Goal: Task Accomplishment & Management: Manage account settings

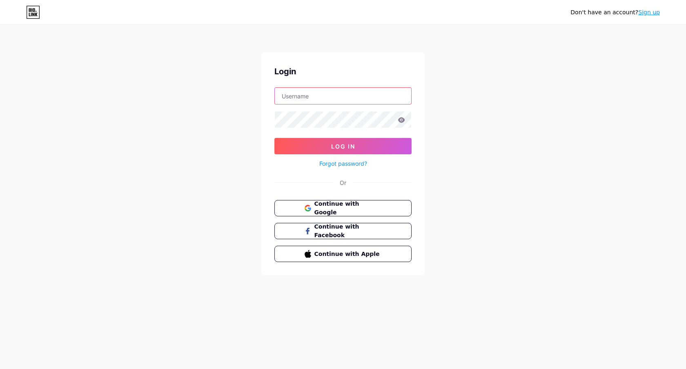
type input "[EMAIL_ADDRESS][DOMAIN_NAME]"
click at [402, 119] on icon at bounding box center [401, 120] width 7 height 6
click at [447, 116] on div "Don't have an account? Sign up Login [EMAIL_ADDRESS][DOMAIN_NAME] Log In Forgot…" at bounding box center [343, 150] width 686 height 301
click at [642, 11] on link "Sign up" at bounding box center [649, 12] width 22 height 7
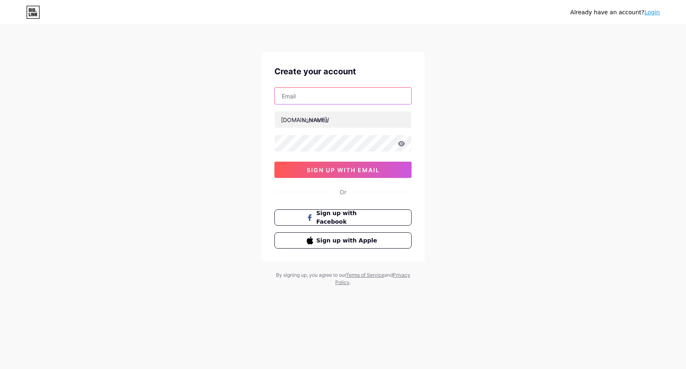
click at [343, 98] on input "text" at bounding box center [343, 96] width 136 height 16
paste input "[EMAIL_ADDRESS][DOMAIN_NAME]"
type input "[EMAIL_ADDRESS][DOMAIN_NAME]"
type input "keremterapi"
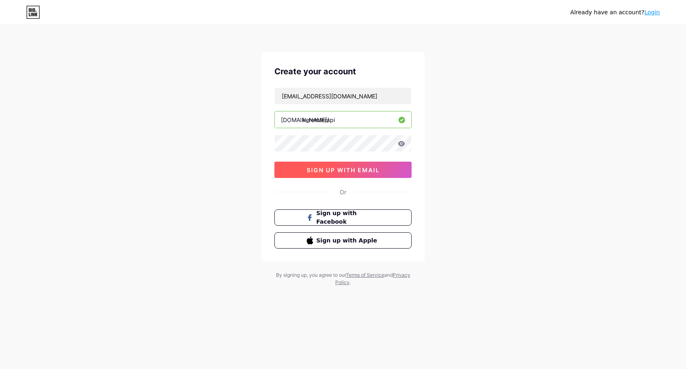
click at [345, 172] on span "sign up with email" at bounding box center [343, 170] width 73 height 7
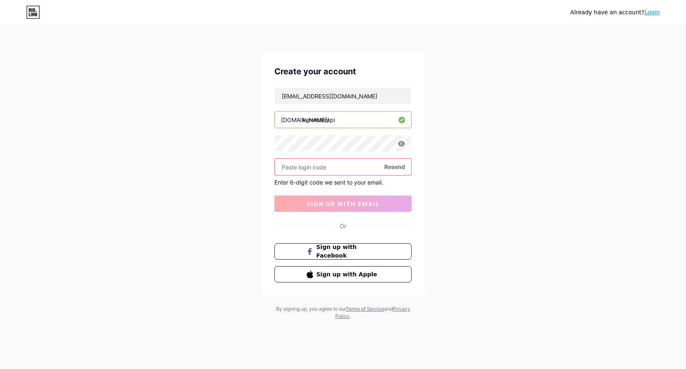
click at [331, 171] on input "text" at bounding box center [343, 167] width 136 height 16
paste input "259556"
type input "259556"
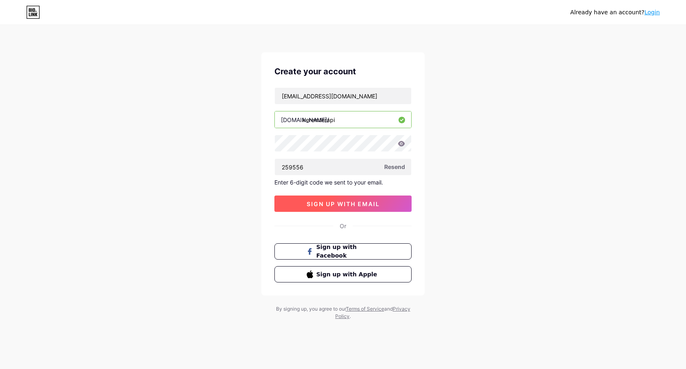
click at [343, 205] on span "sign up with email" at bounding box center [343, 204] width 73 height 7
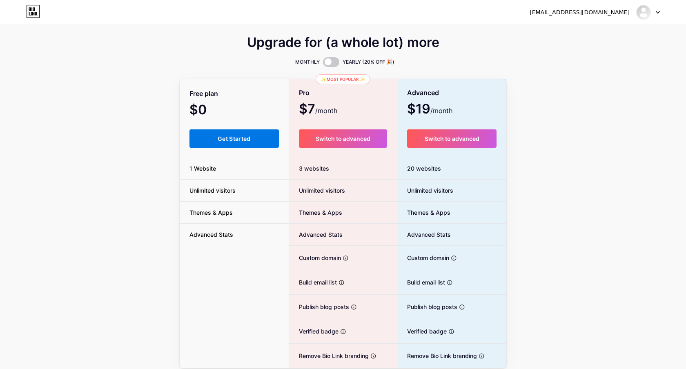
click at [196, 141] on button "Get Started" at bounding box center [233, 138] width 89 height 18
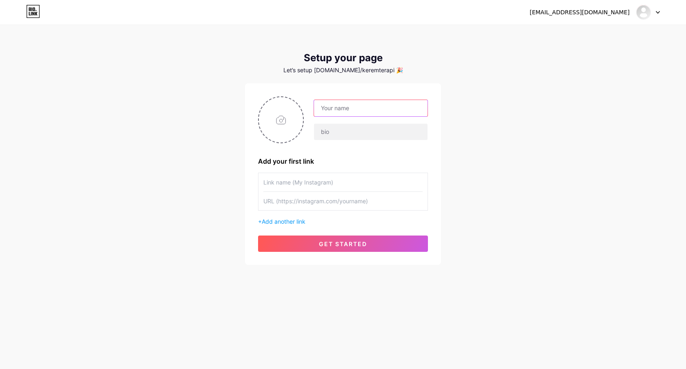
click at [377, 109] on input "text" at bounding box center [371, 108] width 114 height 16
type input "[PERSON_NAME]"
type input "Masaj Terapisti"
click at [325, 180] on input "text" at bounding box center [342, 182] width 159 height 18
click at [319, 186] on input "text" at bounding box center [342, 182] width 159 height 18
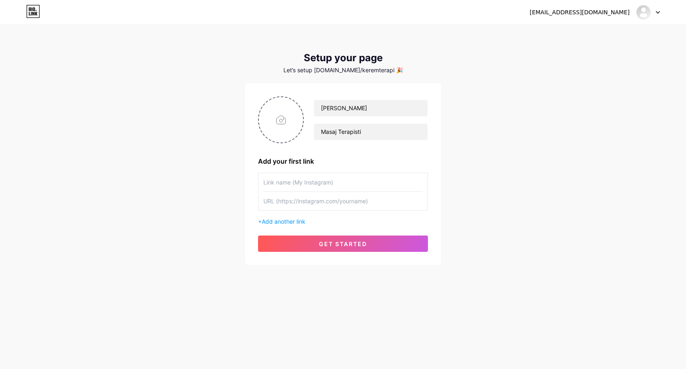
click at [351, 205] on input "text" at bounding box center [342, 201] width 159 height 18
paste input "[URL][DOMAIN_NAME]"
type input "[URL][DOMAIN_NAME]"
click at [349, 184] on input "text" at bounding box center [342, 182] width 159 height 18
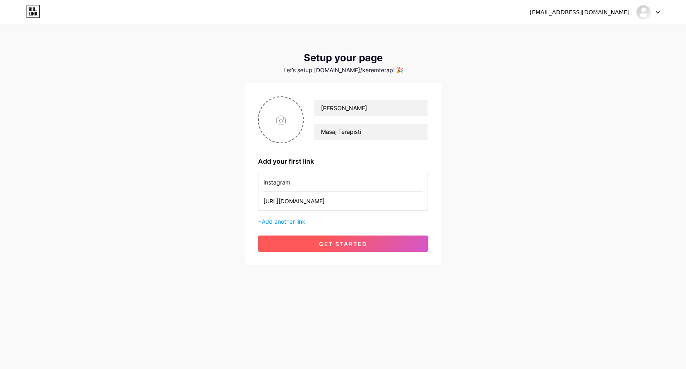
type input "Instagram"
click at [357, 247] on span "get started" at bounding box center [343, 244] width 48 height 7
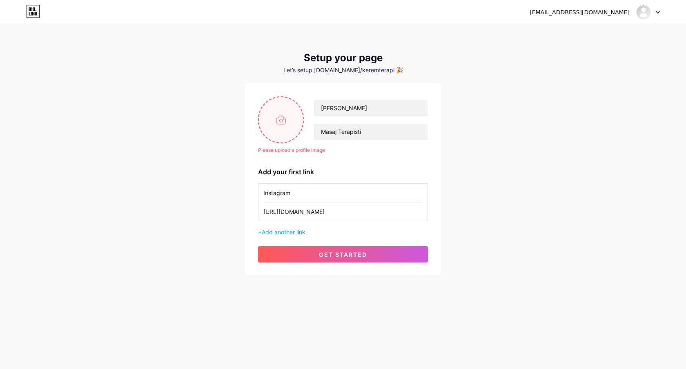
click at [277, 125] on input "file" at bounding box center [281, 119] width 44 height 45
click at [294, 113] on input "file" at bounding box center [281, 119] width 44 height 45
type input "C:\fakepath\kerem-pp-logo.jpg"
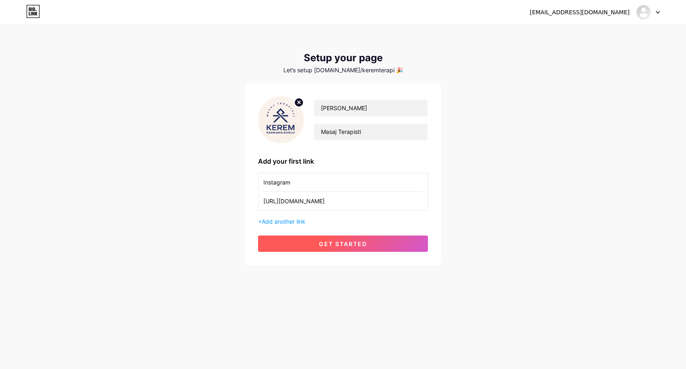
click at [363, 240] on button "get started" at bounding box center [343, 244] width 170 height 16
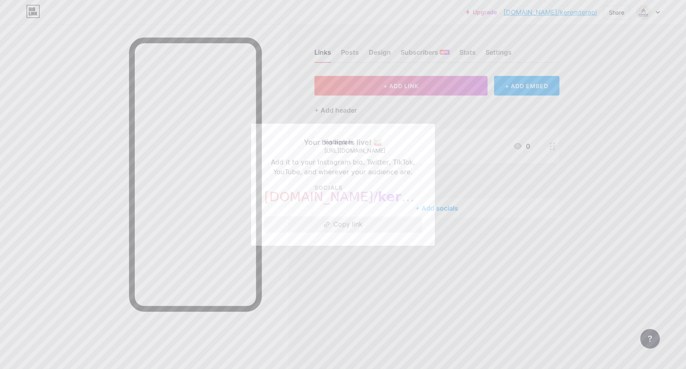
click at [343, 221] on button "Copy link" at bounding box center [343, 224] width 158 height 16
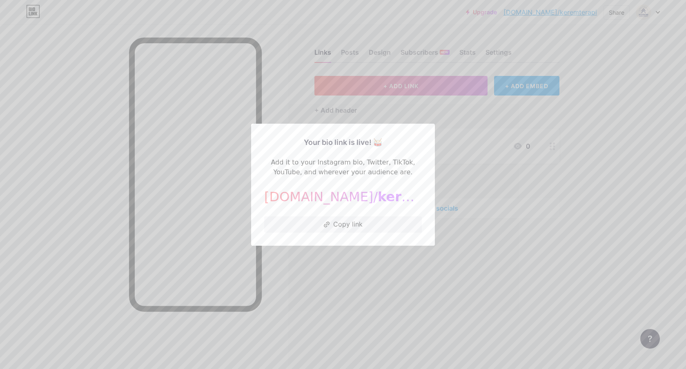
click at [458, 185] on div at bounding box center [343, 184] width 686 height 369
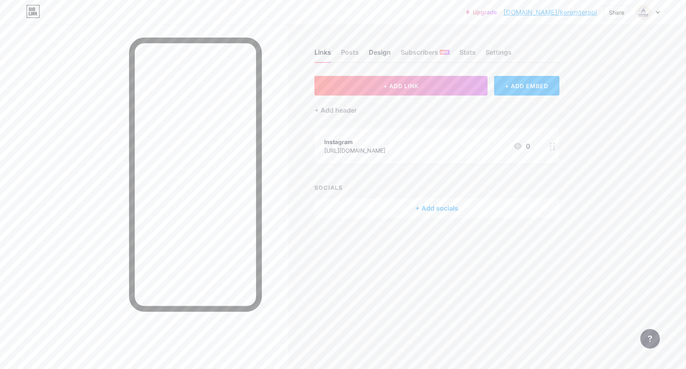
click at [377, 48] on div "Design" at bounding box center [380, 54] width 22 height 15
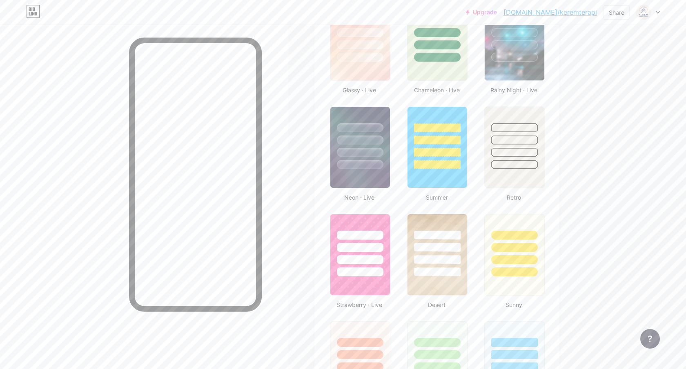
scroll to position [493, 0]
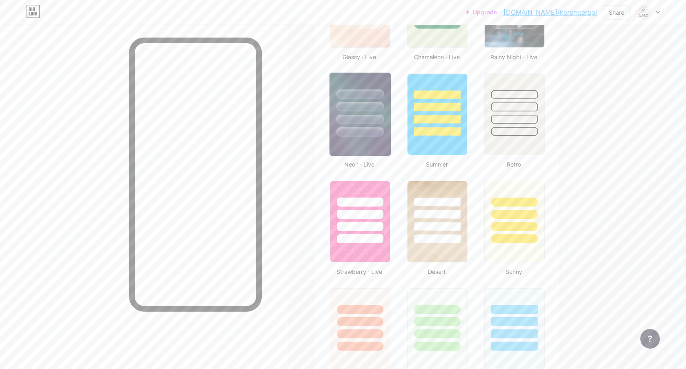
click at [368, 140] on img at bounding box center [359, 114] width 61 height 83
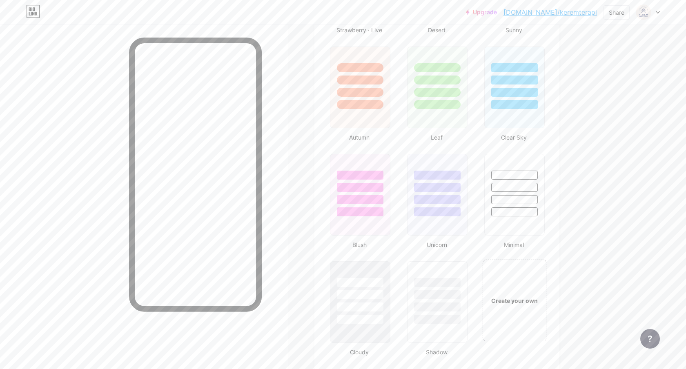
scroll to position [736, 0]
click at [519, 189] on div at bounding box center [515, 185] width 48 height 9
click at [510, 299] on div "Create your own" at bounding box center [514, 299] width 61 height 9
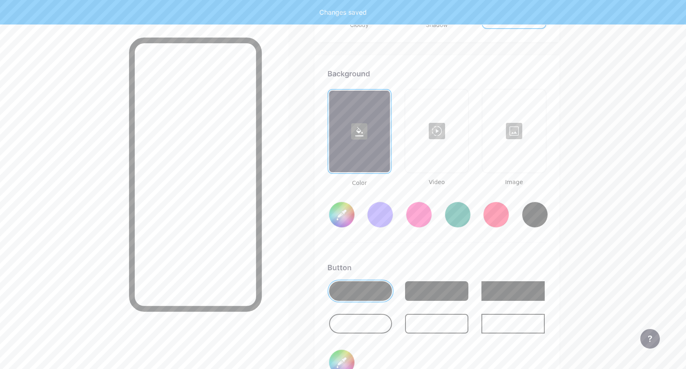
type input "#ffffff"
type input "#000000"
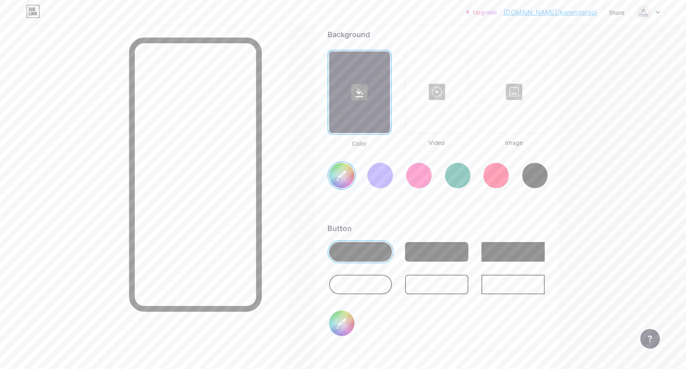
scroll to position [1101, 0]
click at [344, 175] on input "#ffffff" at bounding box center [341, 175] width 25 height 25
click at [369, 246] on div at bounding box center [360, 252] width 63 height 20
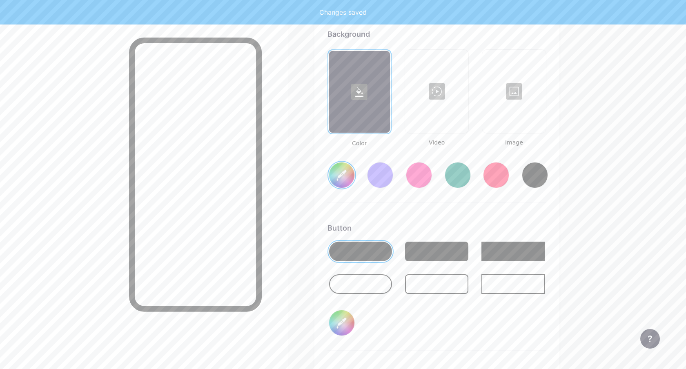
click at [356, 250] on div at bounding box center [360, 252] width 63 height 20
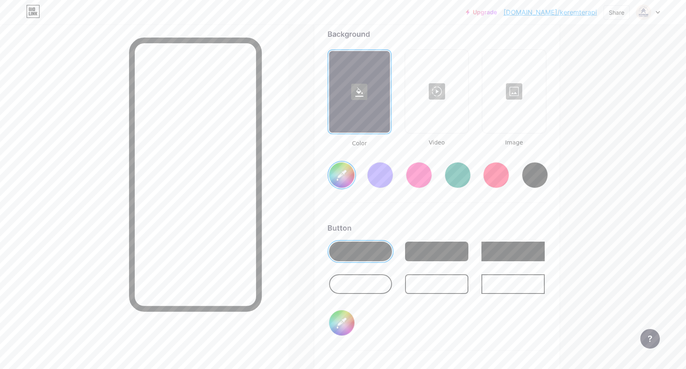
click at [360, 278] on div at bounding box center [360, 284] width 63 height 20
click at [317, 185] on div "Background Color Video Image #ffffff Button #000000 Font Inter Poppins EB Garam…" at bounding box center [436, 271] width 245 height 510
click at [344, 177] on input "#ffffff" at bounding box center [341, 175] width 25 height 25
click at [330, 317] on input "#000000" at bounding box center [341, 322] width 25 height 25
type input "#ffffff"
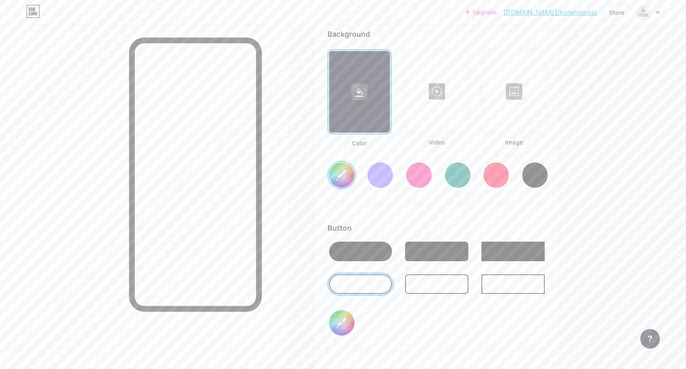
type input "#030000"
type input "#ffffff"
type input "#230000"
type input "#ffffff"
type input "#230400"
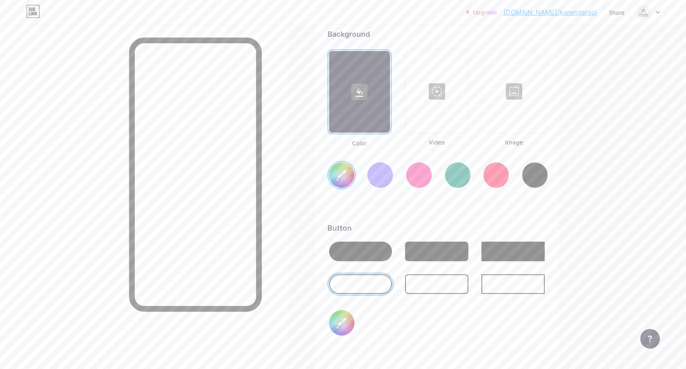
type input "#ffffff"
type input "#232e00"
type input "#ffffff"
type input "#232e01"
type input "#ffffff"
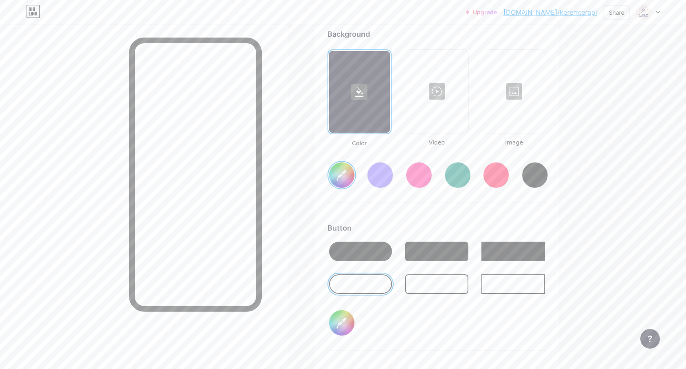
type input "#232e0a"
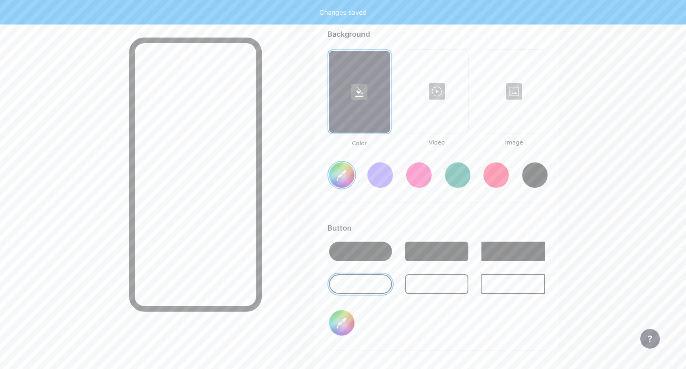
type input "#ffffff"
type input "#232e64"
type input "#ffffff"
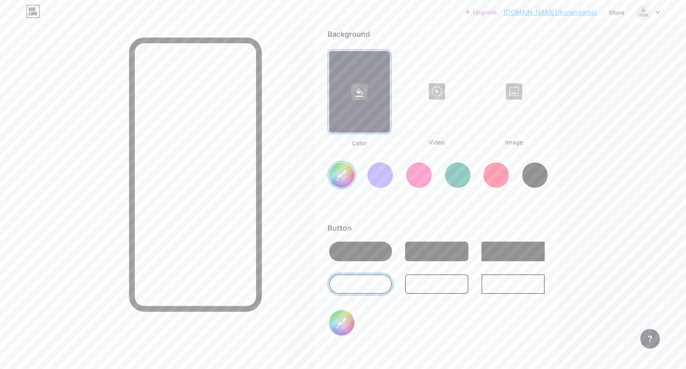
type input "#232e64"
click at [470, 324] on div "Button #232e64" at bounding box center [437, 287] width 219 height 128
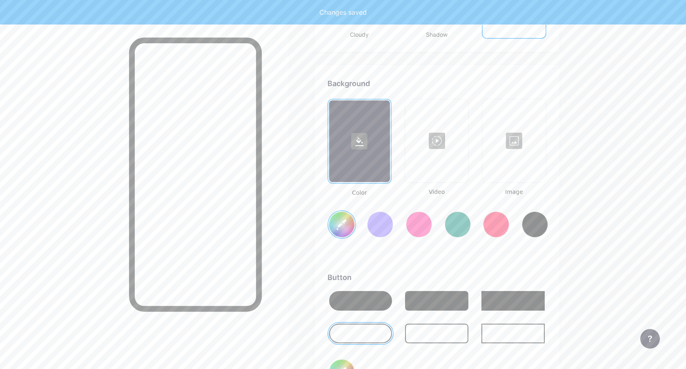
scroll to position [1043, 0]
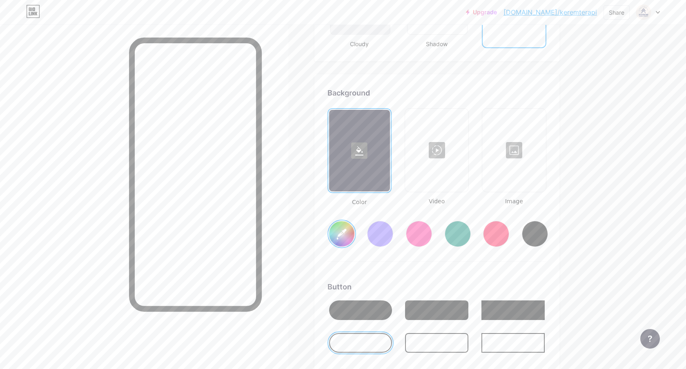
click at [365, 154] on rect at bounding box center [359, 151] width 16 height 16
click at [345, 235] on input "#ffffff" at bounding box center [341, 233] width 25 height 25
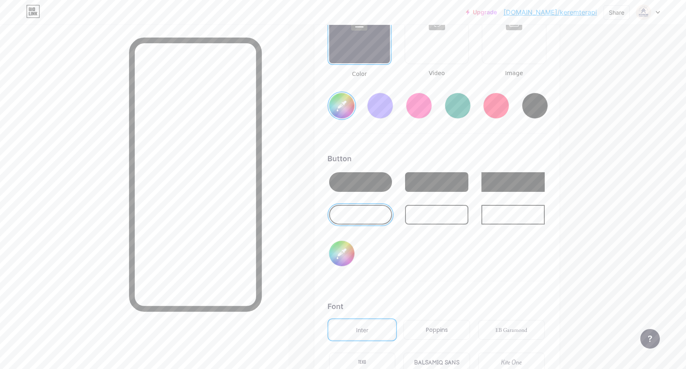
scroll to position [1175, 0]
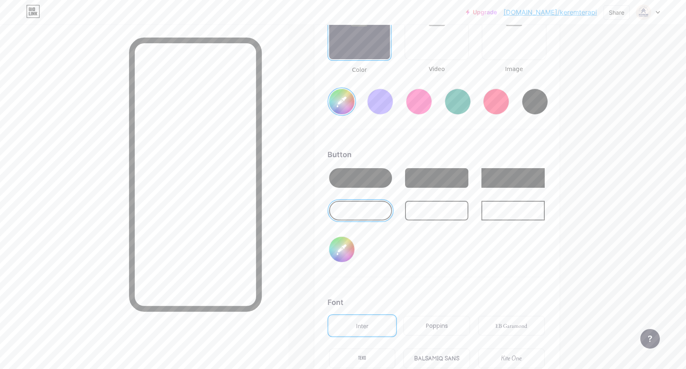
click at [359, 212] on div at bounding box center [360, 211] width 63 height 20
click at [428, 209] on div at bounding box center [436, 211] width 63 height 20
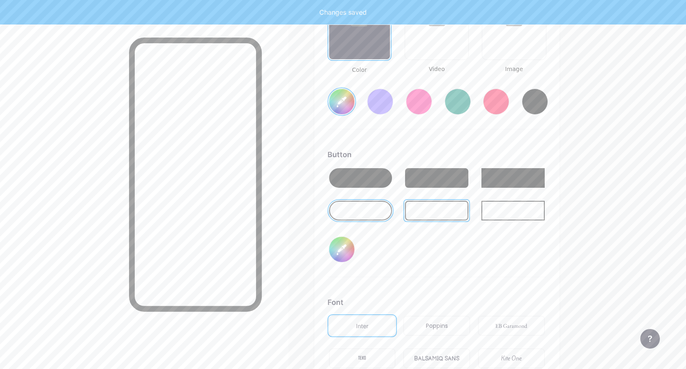
click at [494, 217] on div at bounding box center [512, 211] width 63 height 20
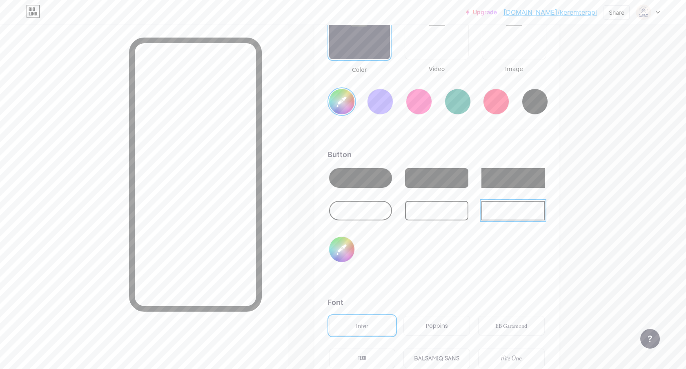
click at [434, 209] on div at bounding box center [436, 211] width 63 height 20
click at [377, 210] on div at bounding box center [360, 211] width 63 height 20
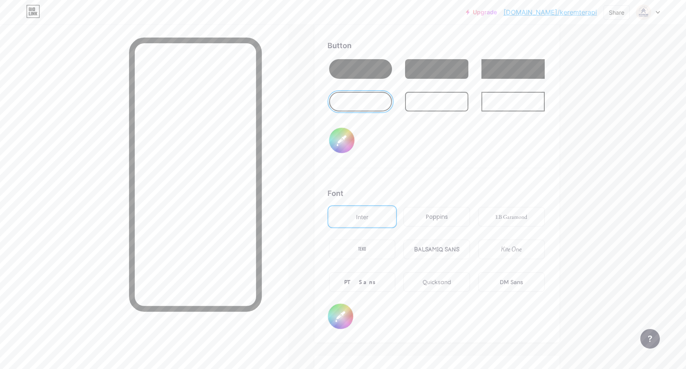
scroll to position [1286, 0]
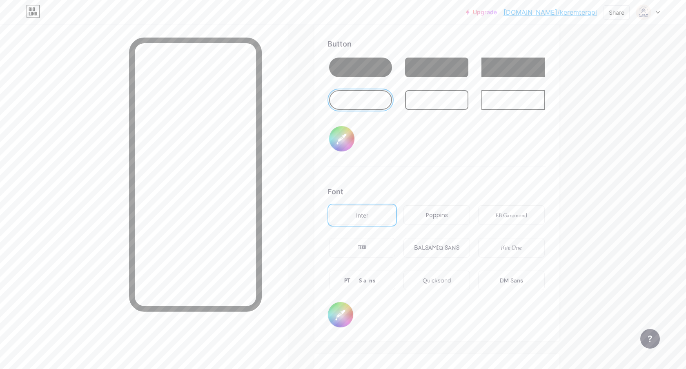
click at [446, 281] on div "Quicksand" at bounding box center [437, 280] width 29 height 9
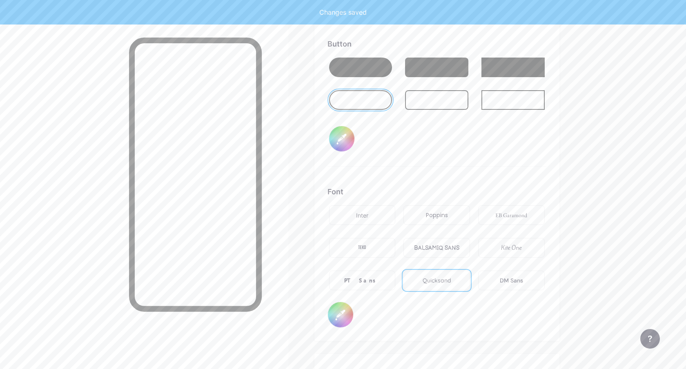
type input "#232e64"
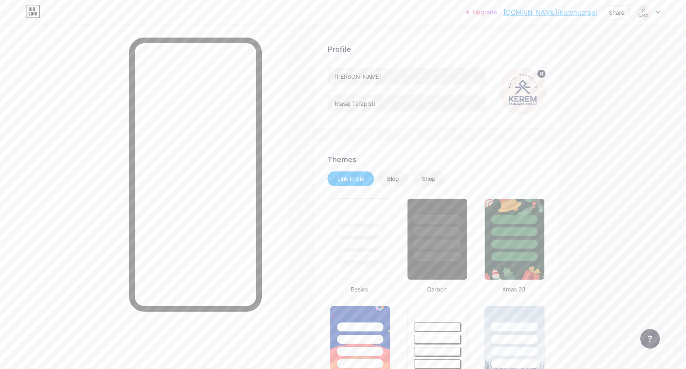
scroll to position [0, 0]
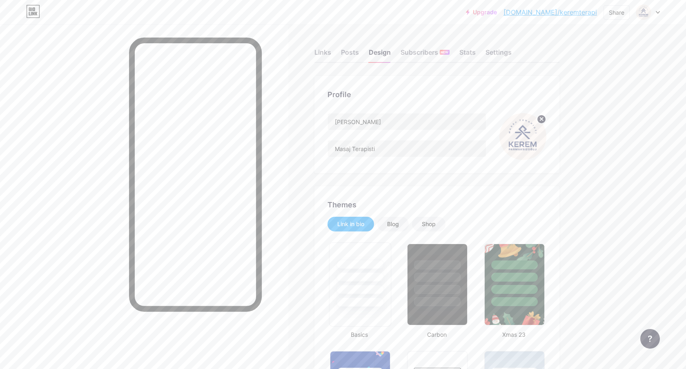
click at [378, 296] on div at bounding box center [359, 275] width 61 height 64
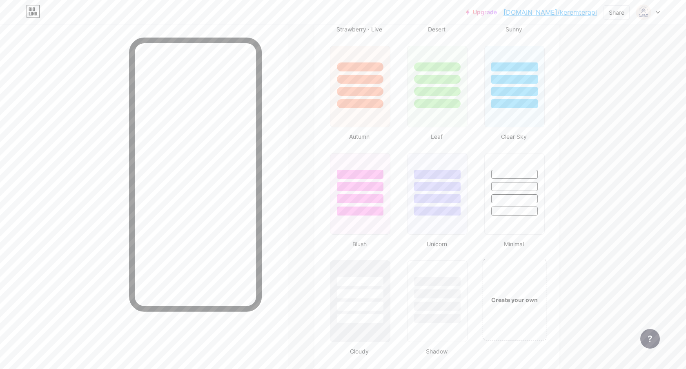
scroll to position [829, 0]
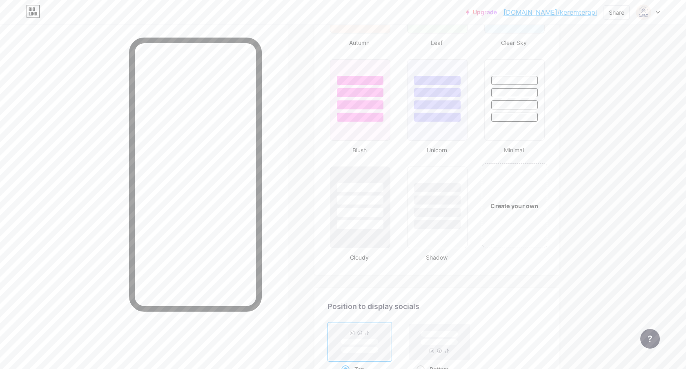
click at [521, 223] on div "Create your own" at bounding box center [515, 205] width 66 height 84
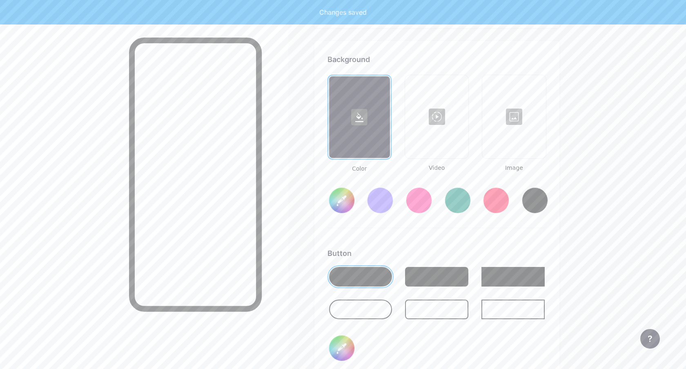
type input "#ffffff"
type input "#000000"
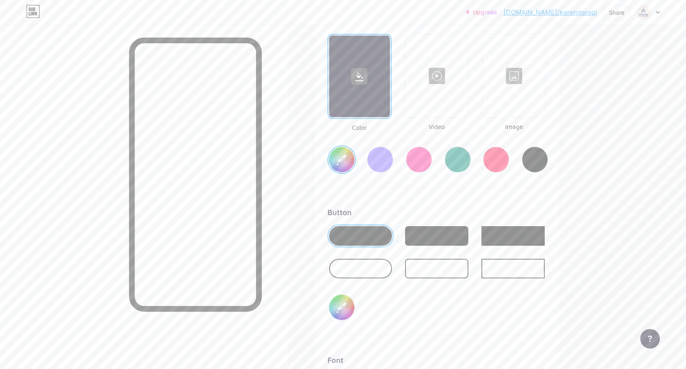
scroll to position [1118, 0]
click at [377, 272] on div at bounding box center [360, 268] width 63 height 20
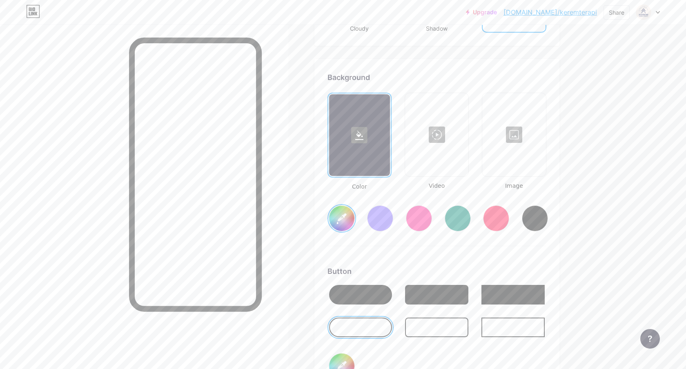
scroll to position [1051, 0]
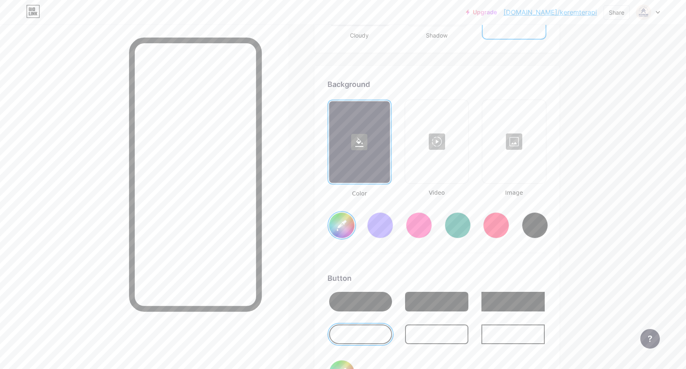
click at [343, 225] on input "#ffffff" at bounding box center [341, 225] width 25 height 25
click at [339, 219] on input "#ffffff" at bounding box center [341, 225] width 25 height 25
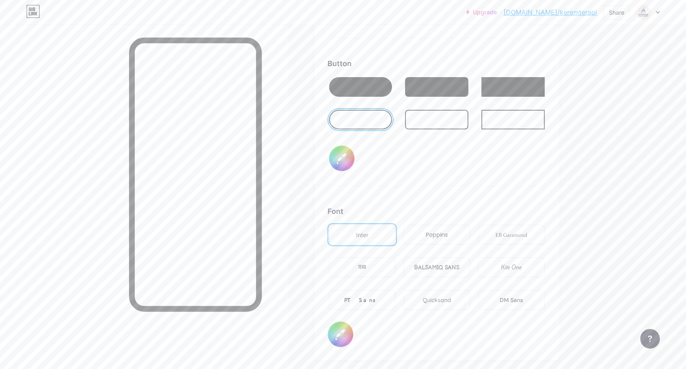
scroll to position [1297, 0]
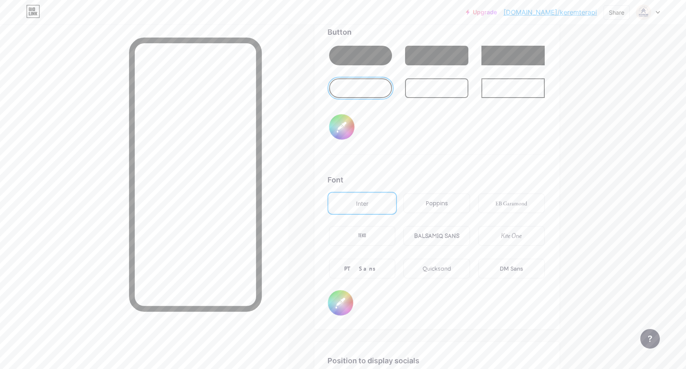
click at [438, 266] on div "Quicksand" at bounding box center [437, 269] width 29 height 9
click at [346, 311] on input "#000000" at bounding box center [340, 302] width 25 height 25
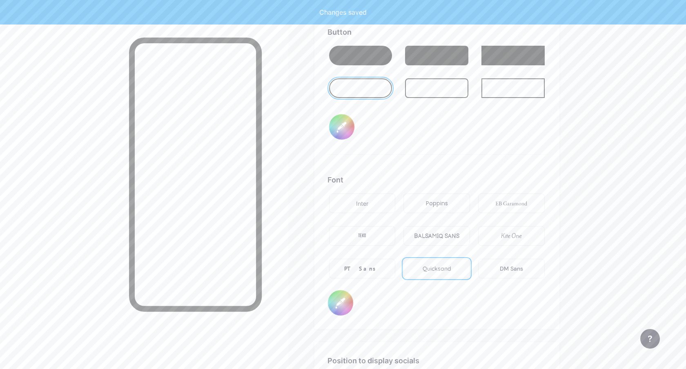
type input "#232e64"
type input "#6c5a5a"
type input "#232e64"
type input "#6f5d5d"
type input "#232e64"
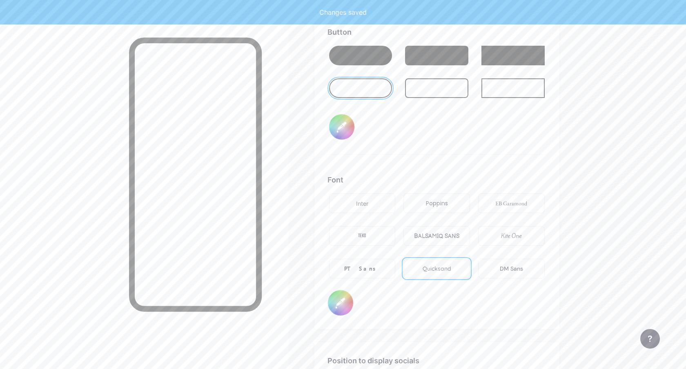
type input "#756161"
type input "#232e64"
type input "#786464"
type input "#232e64"
type input "#7a6666"
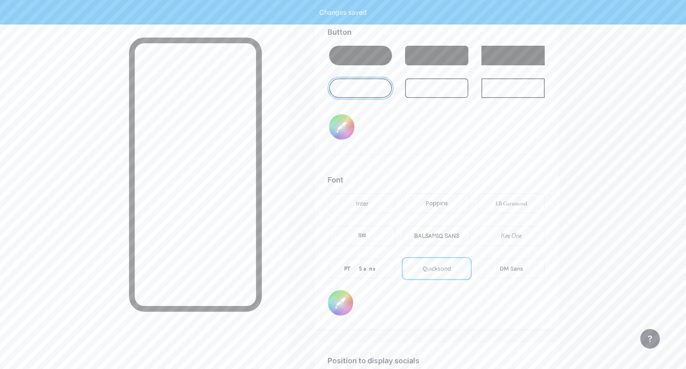
type input "#232e64"
type input "#7d6868"
type input "#232e64"
type input "#806b6b"
type input "#232e64"
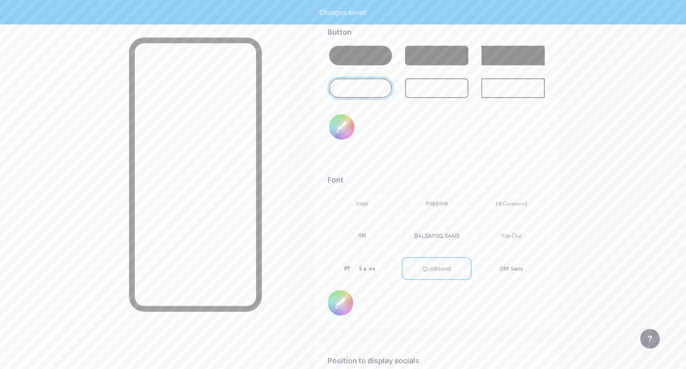
type input "#856f6f"
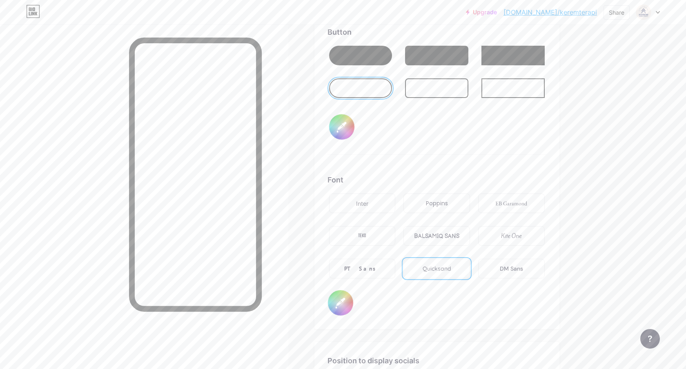
type input "#232e64"
type input "#8b7474"
type input "#232e64"
type input "#937b7b"
type input "#232e64"
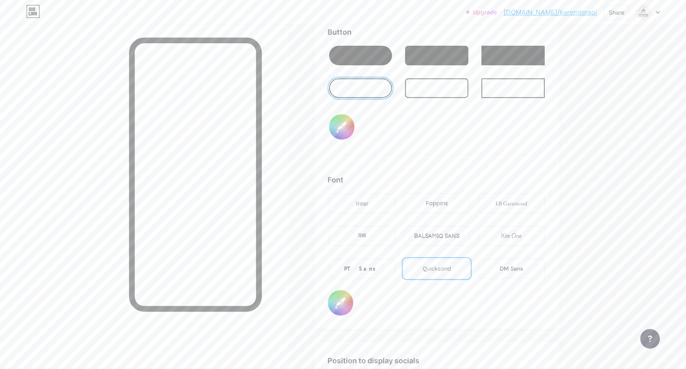
type input "#9d8585"
type input "#232e64"
type input "#a79090"
type input "#232e64"
type input "#b9a2a2"
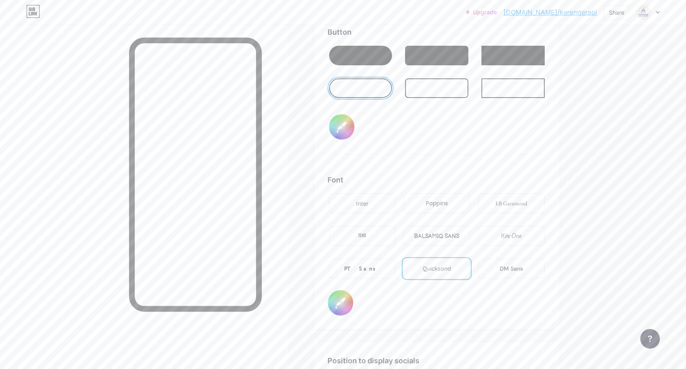
type input "#232e64"
type input "#c4b1b1"
type input "#232e64"
type input "#d2c1c1"
type input "#232e64"
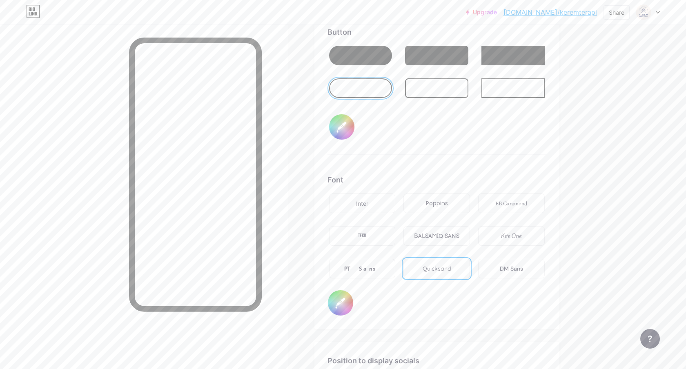
type input "#ddcfcf"
type input "#232e64"
type input "#e6dbdb"
type input "#232e64"
type input "#f1eaea"
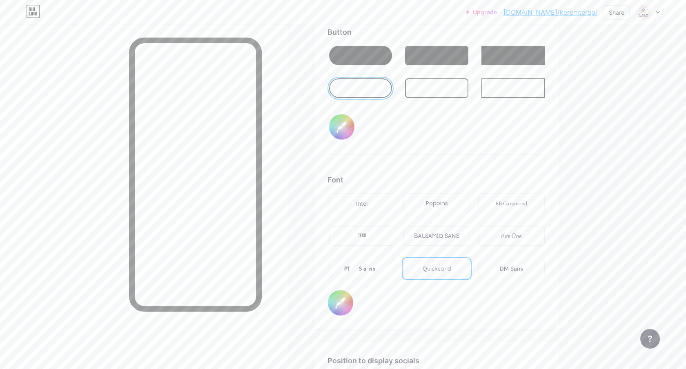
type input "#232e64"
type input "#f8f7f7"
type input "#232e64"
type input "#ffffff"
click at [390, 174] on div "Background Color Video Image #232e64 Button #000000 Font Inter Poppins EB Garam…" at bounding box center [437, 75] width 219 height 484
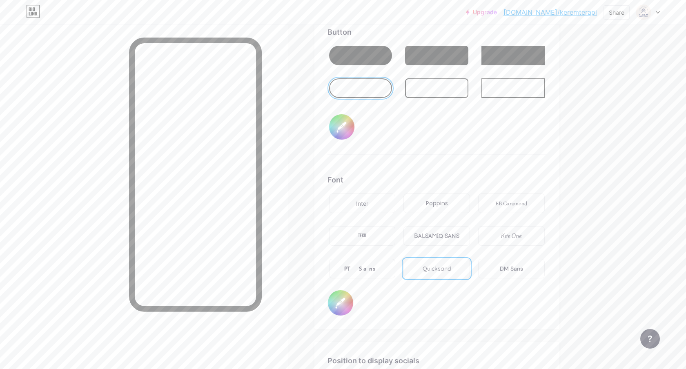
click at [350, 131] on input "#000000" at bounding box center [341, 126] width 25 height 25
type input "#232e64"
type input "#887c7c"
type input "#232e64"
type input "#8b7e7e"
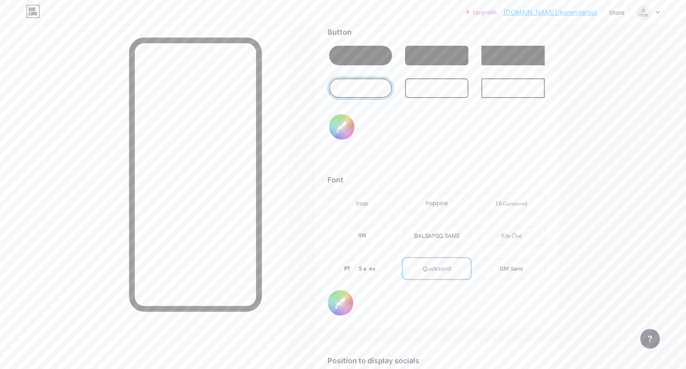
type input "#232e64"
type input "#8e8080"
type input "#232e64"
type input "#938585"
type input "#232e64"
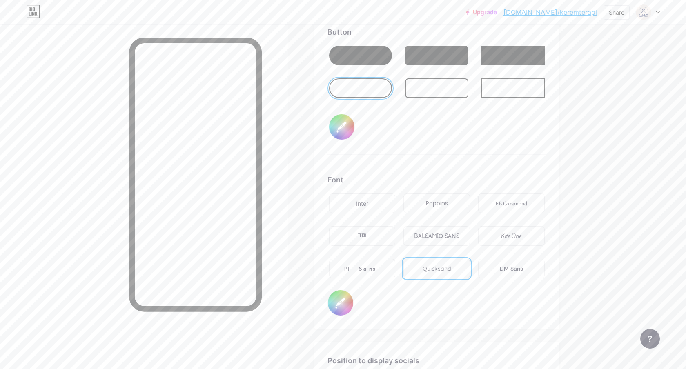
type input "#9c8b8b"
type input "#232e64"
type input "#a19191"
type input "#232e64"
type input "#ab9b9b"
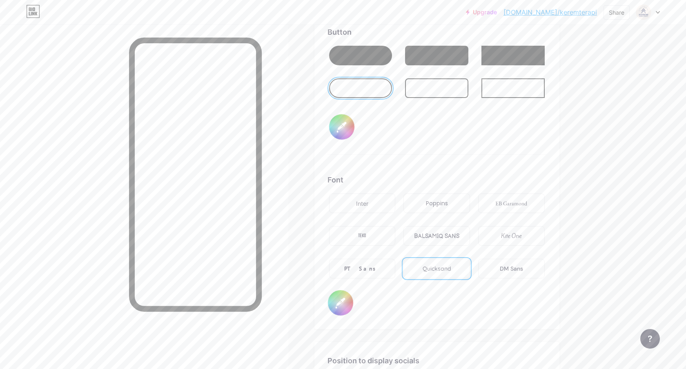
type input "#232e64"
type input "#b9a7a7"
type input "#232e64"
type input "#bfb0b0"
type input "#232e64"
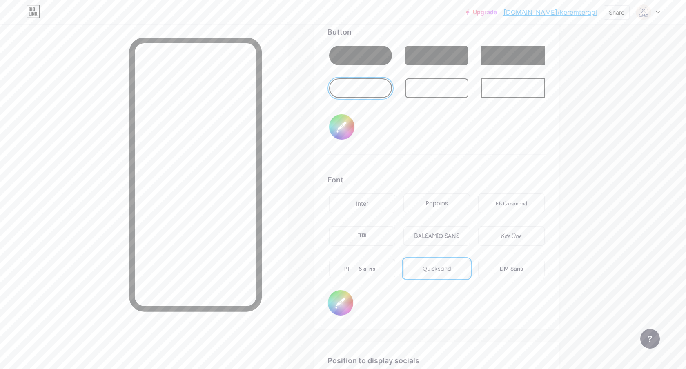
type input "#c9baba"
type input "#232e64"
type input "#d6c7c7"
type input "#232e64"
type input "#e2d5d5"
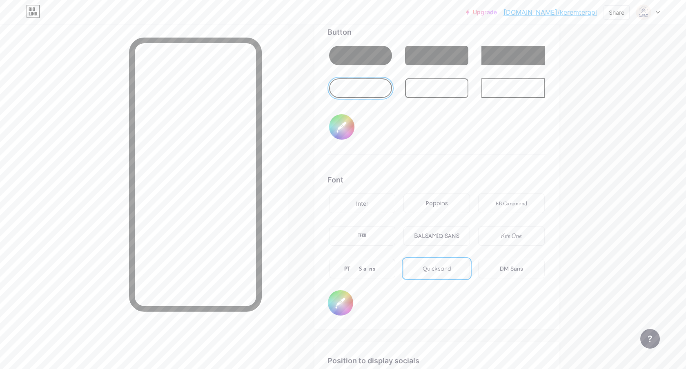
type input "#232e64"
type input "#efe6e6"
type input "#232e64"
type input "#fcf7f7"
type input "#232e64"
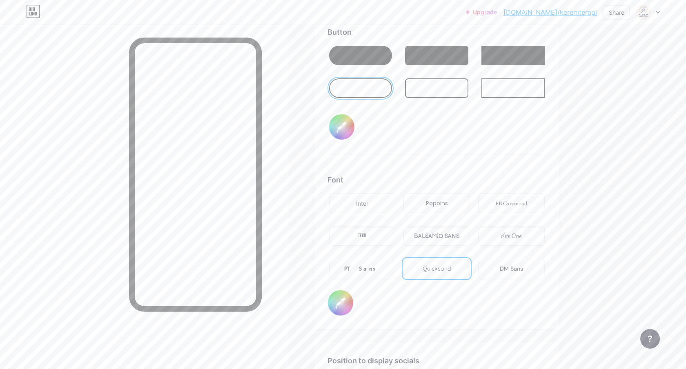
type input "#ffffff"
click at [454, 123] on div "Button #ffffff" at bounding box center [437, 91] width 219 height 128
click at [349, 127] on input "#ffffff" at bounding box center [341, 126] width 25 height 25
type input "#232e64"
type input "#01ffff"
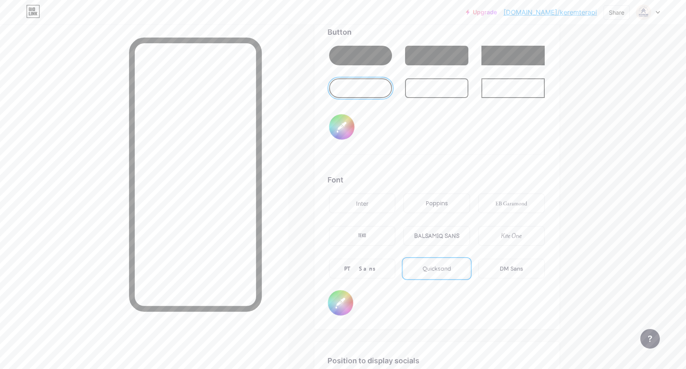
type input "#232e64"
type input "#0fffff"
type input "#232e64"
type input "#98ffff"
type input "#232e64"
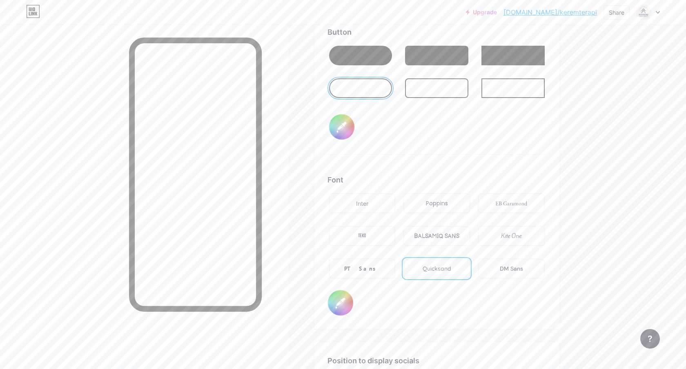
type input "#9801ff"
type input "#232e64"
type input "#980bff"
type input "#232e64"
type input "#986fff"
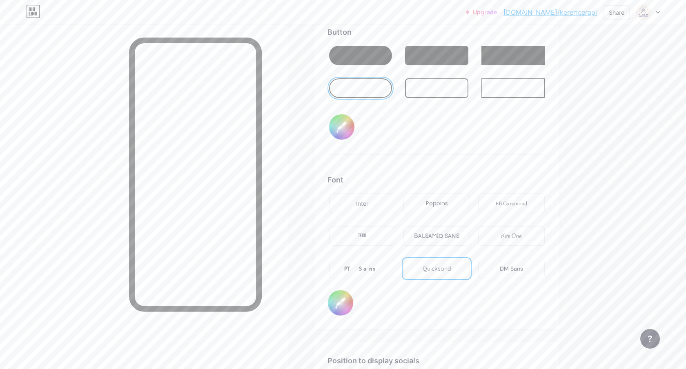
type input "#232e64"
type input "#986f08"
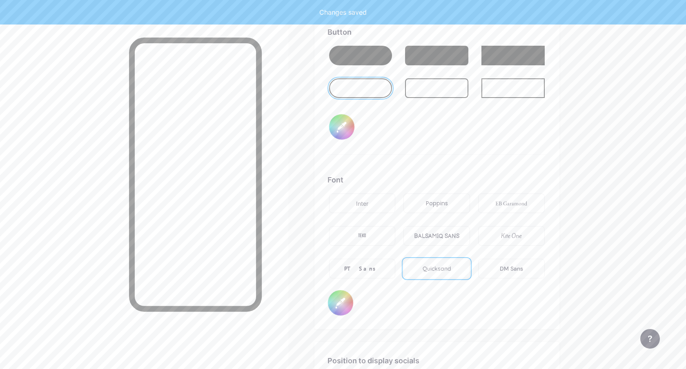
type input "#232e64"
type input "#986f51"
type input "#232e64"
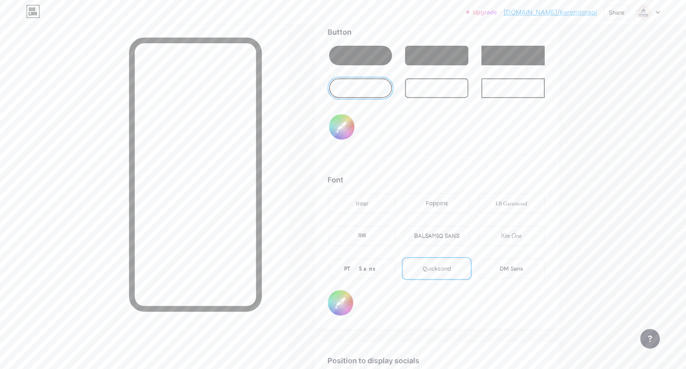
type input "#986f51"
click at [378, 56] on div at bounding box center [360, 56] width 63 height 20
click at [369, 89] on div at bounding box center [360, 88] width 63 height 20
click at [339, 296] on input "#ffffff" at bounding box center [340, 302] width 25 height 25
type input "#232e64"
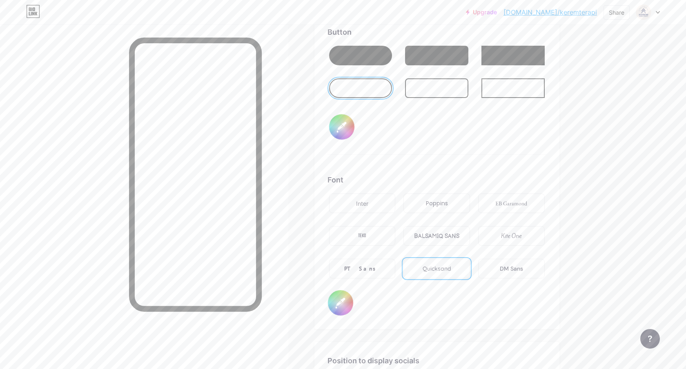
type input "#01ffff"
type input "#232e64"
type input "#0fffff"
type input "#232e64"
type input "#98ffff"
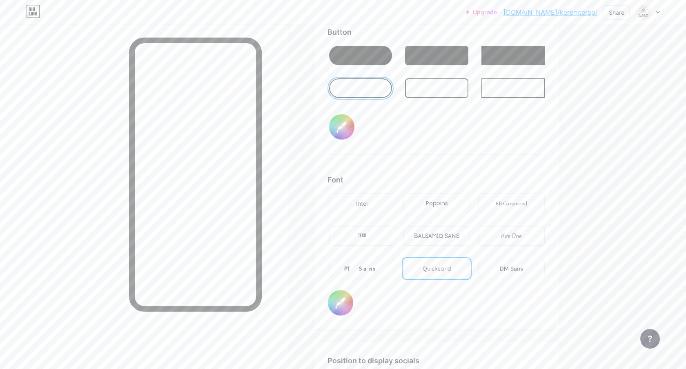
type input "#232e64"
type input "#9801ff"
type input "#232e64"
type input "#980bff"
type input "#232e64"
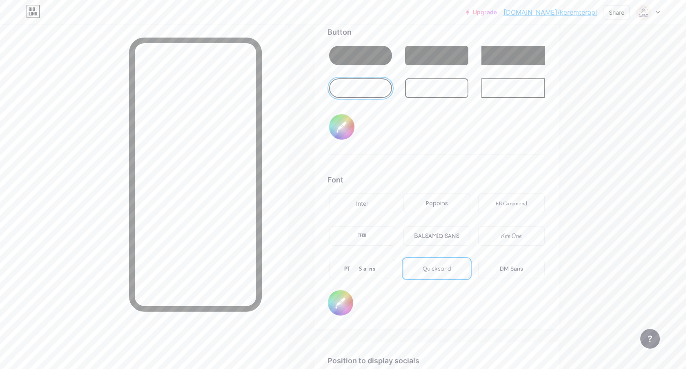
type input "#986fff"
type input "#232e64"
type input "#986f08"
type input "#232e64"
type input "#986f51"
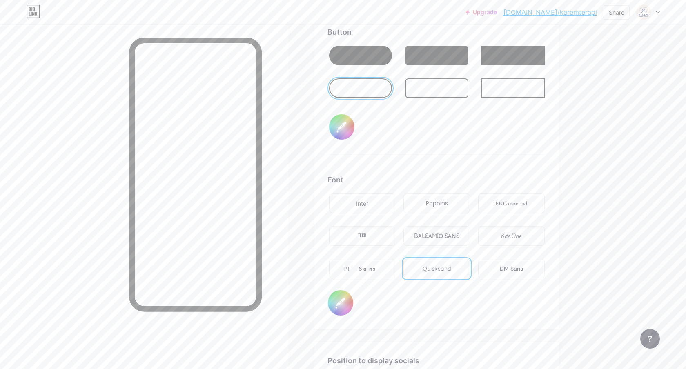
type input "#232e64"
type input "#e5c4ae"
type input "#232e64"
type input "#e4c4af"
type input "#232e64"
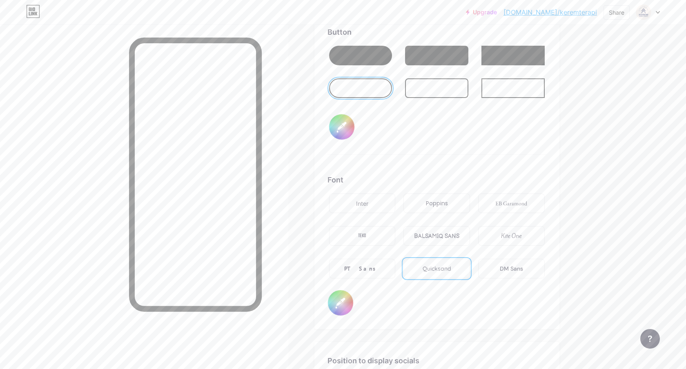
type input "#e5c4ae"
type input "#232e64"
type input "#e4c7b4"
type input "#232e64"
type input "#e5cab8"
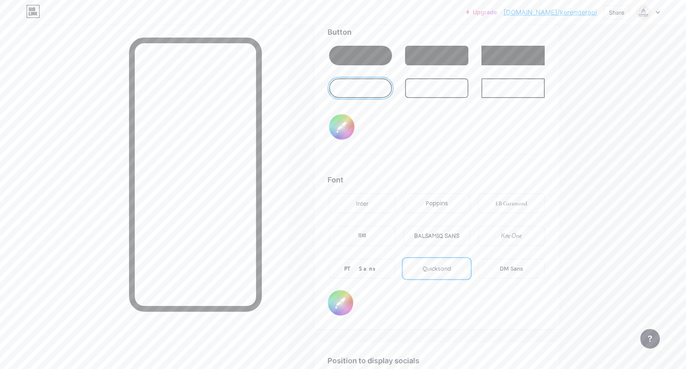
type input "#232e64"
type input "#e8d0bf"
type input "#232e64"
type input "#e9d2c3"
type input "#232e64"
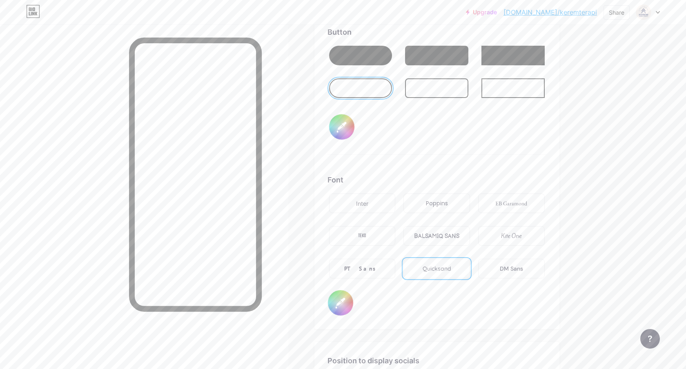
type input "#ead5c8"
type input "#232e64"
type input "#ecdbd0"
type input "#232e64"
type input "#efe0d7"
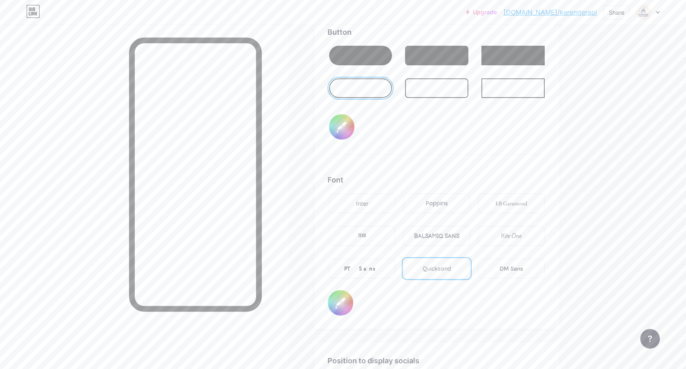
type input "#232e64"
type input "#f2e6de"
type input "#232e64"
type input "#f5efea"
type input "#232e64"
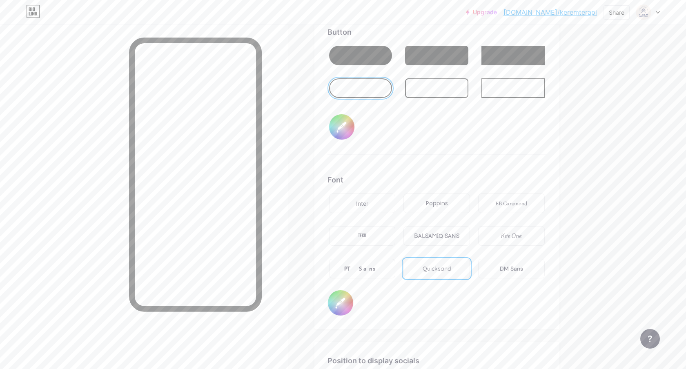
type input "#faf7f4"
type input "#232e64"
type input "#ffffff"
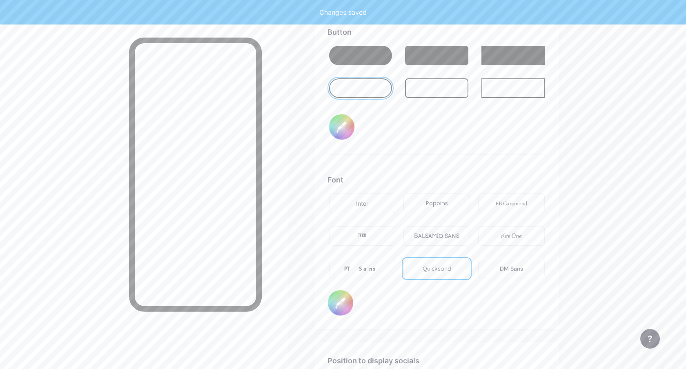
click at [444, 153] on div "Button #986f51" at bounding box center [437, 91] width 219 height 128
type input "#232e64"
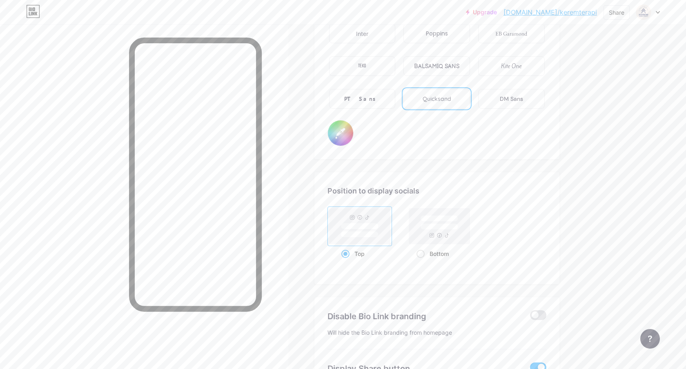
scroll to position [1541, 0]
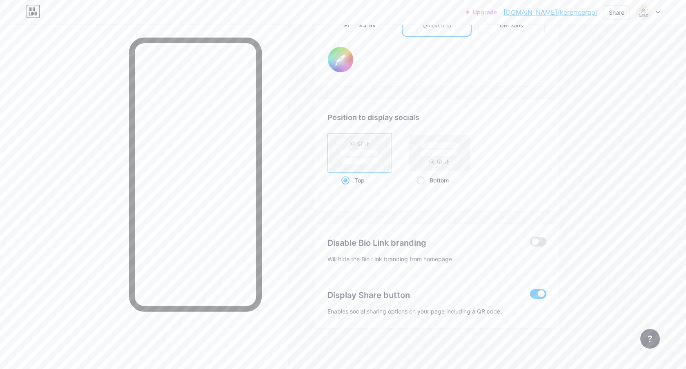
click at [444, 153] on rect at bounding box center [439, 153] width 38 height 6
click at [422, 188] on input "Bottom" at bounding box center [419, 190] width 5 height 5
radio input "true"
type input "#232e64"
click at [357, 155] on rect at bounding box center [360, 153] width 38 height 6
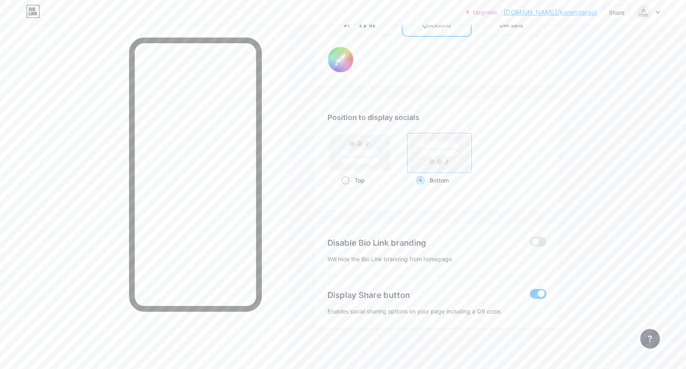
click at [347, 188] on input "Top" at bounding box center [343, 190] width 5 height 5
radio input "true"
type input "#232e64"
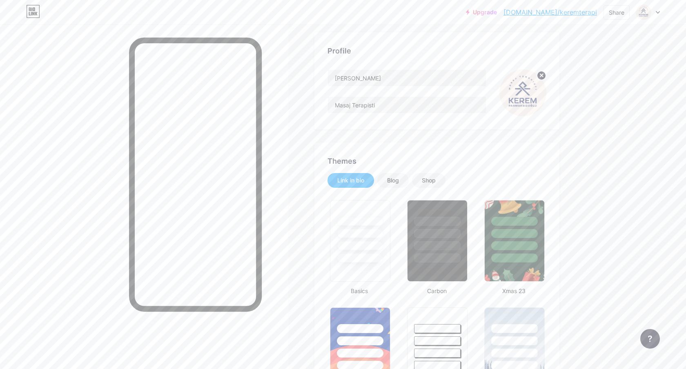
scroll to position [0, 0]
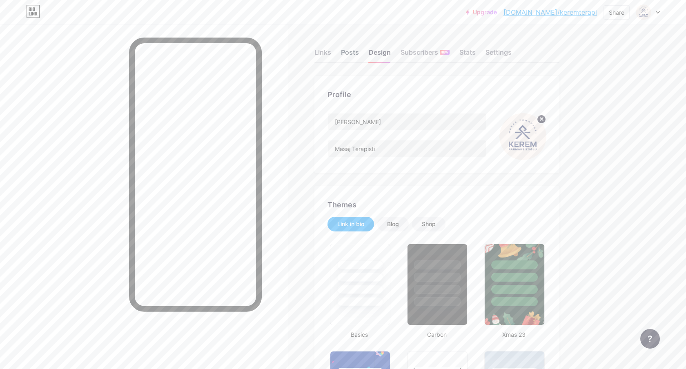
click at [348, 53] on div "Posts" at bounding box center [350, 54] width 18 height 15
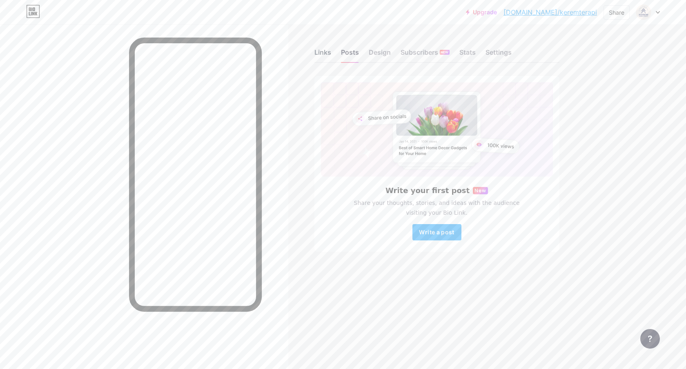
click at [323, 52] on div "Links" at bounding box center [322, 54] width 17 height 15
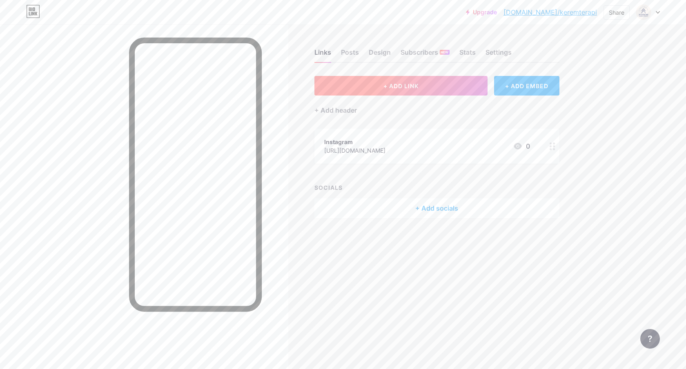
click at [455, 82] on button "+ ADD LINK" at bounding box center [401, 86] width 174 height 20
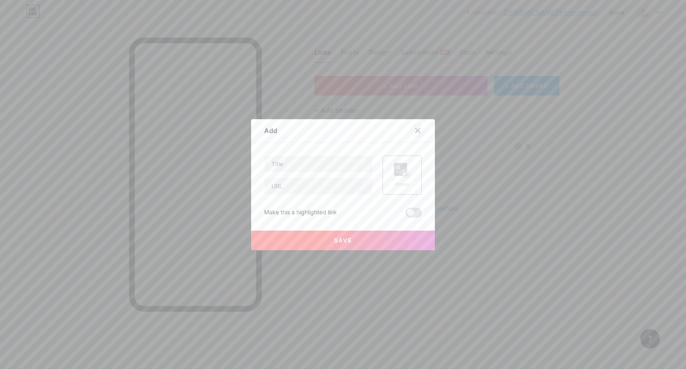
click at [415, 129] on icon at bounding box center [418, 130] width 7 height 7
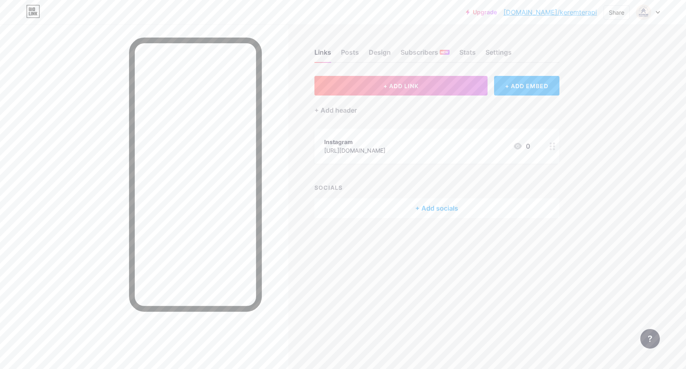
click at [439, 211] on div "+ Add socials" at bounding box center [436, 208] width 245 height 20
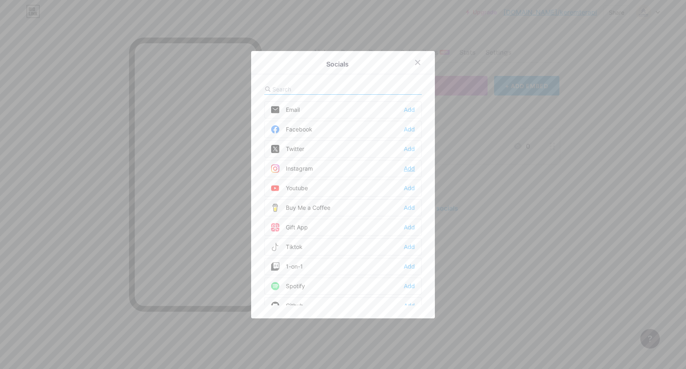
click at [407, 169] on div "Add" at bounding box center [409, 169] width 11 height 8
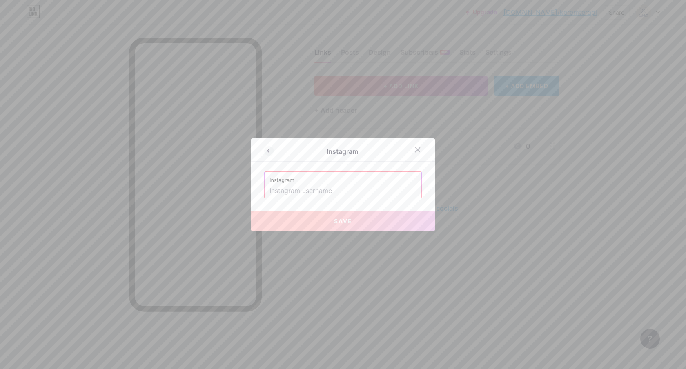
click at [345, 187] on input "text" at bounding box center [343, 191] width 147 height 14
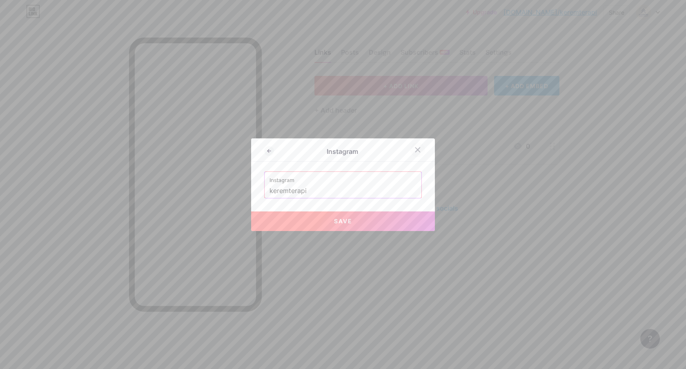
type input "keremterapi"
click at [414, 154] on div at bounding box center [417, 150] width 15 height 15
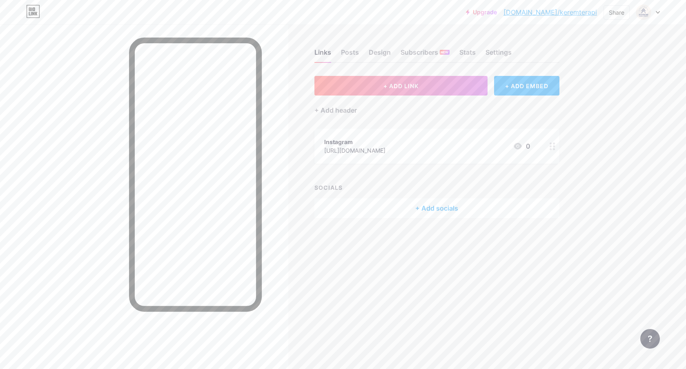
click at [433, 200] on div "+ Add socials" at bounding box center [436, 208] width 245 height 20
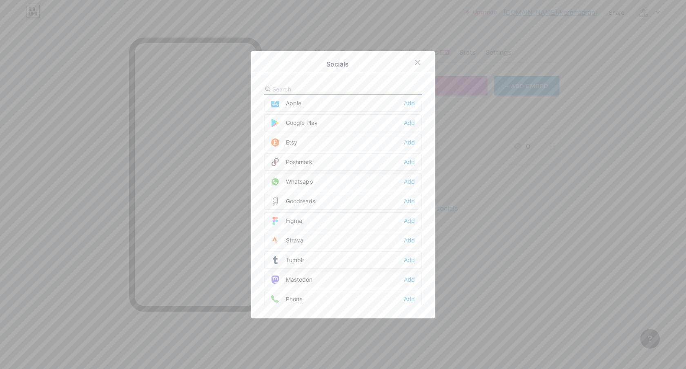
scroll to position [635, 0]
click at [479, 201] on div at bounding box center [343, 184] width 686 height 369
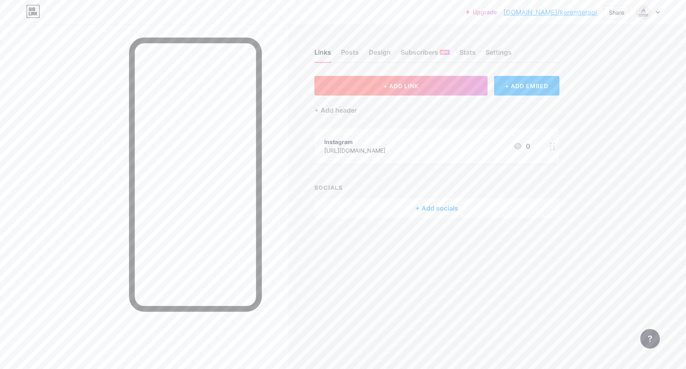
click at [457, 78] on button "+ ADD LINK" at bounding box center [401, 86] width 174 height 20
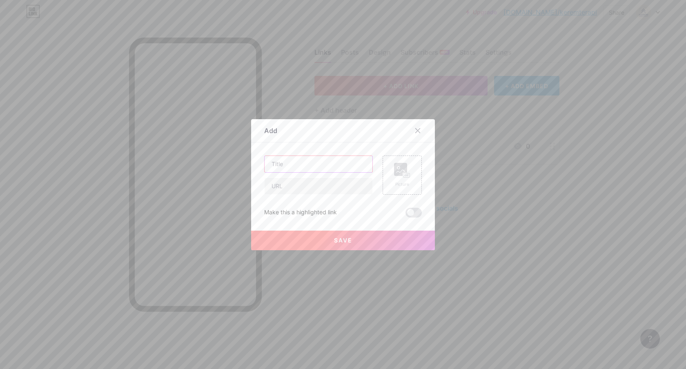
click at [321, 165] on input "text" at bounding box center [319, 164] width 108 height 16
type input "Randevu"
click at [334, 191] on input "text" at bounding box center [319, 186] width 108 height 16
paste input "[URL][DOMAIN_NAME]"
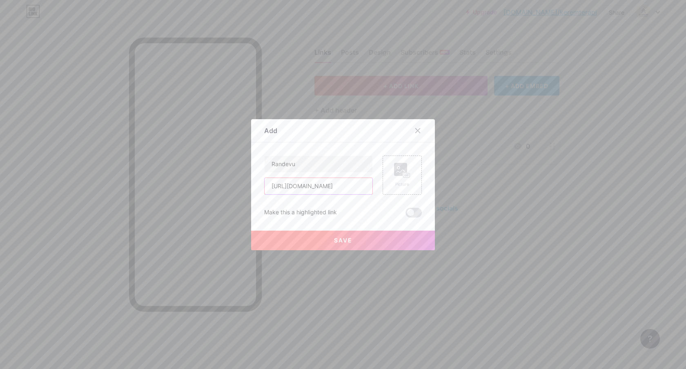
type input "[URL][DOMAIN_NAME]"
click at [346, 243] on span "Save" at bounding box center [343, 240] width 18 height 7
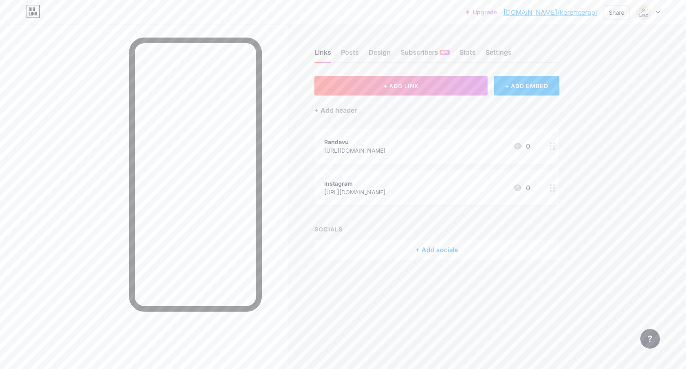
click at [566, 13] on link "[DOMAIN_NAME]/keremterapi" at bounding box center [551, 12] width 94 height 10
